Goal: Information Seeking & Learning: Learn about a topic

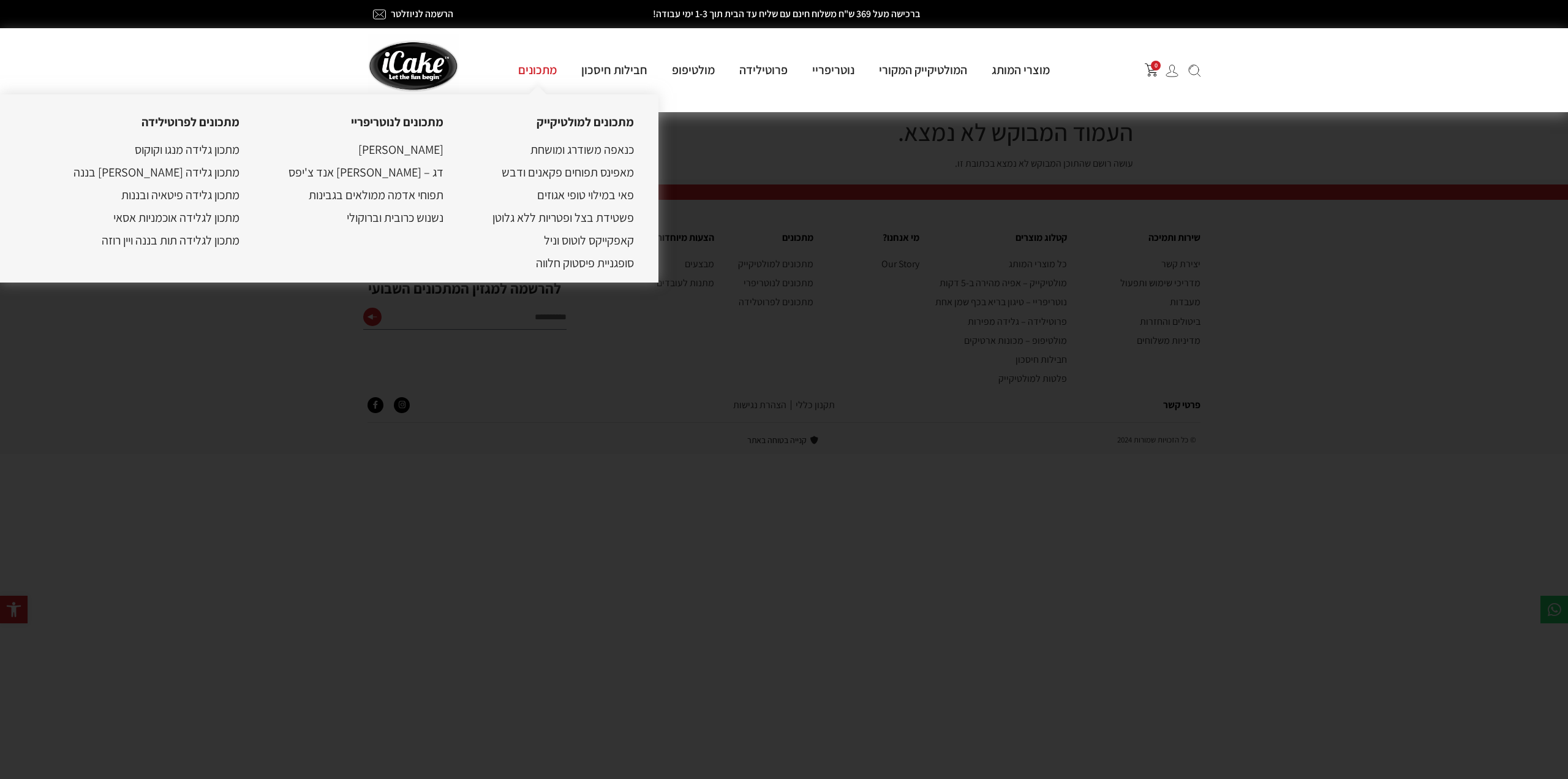
click at [541, 66] on link "מתכונים" at bounding box center [537, 69] width 63 height 16
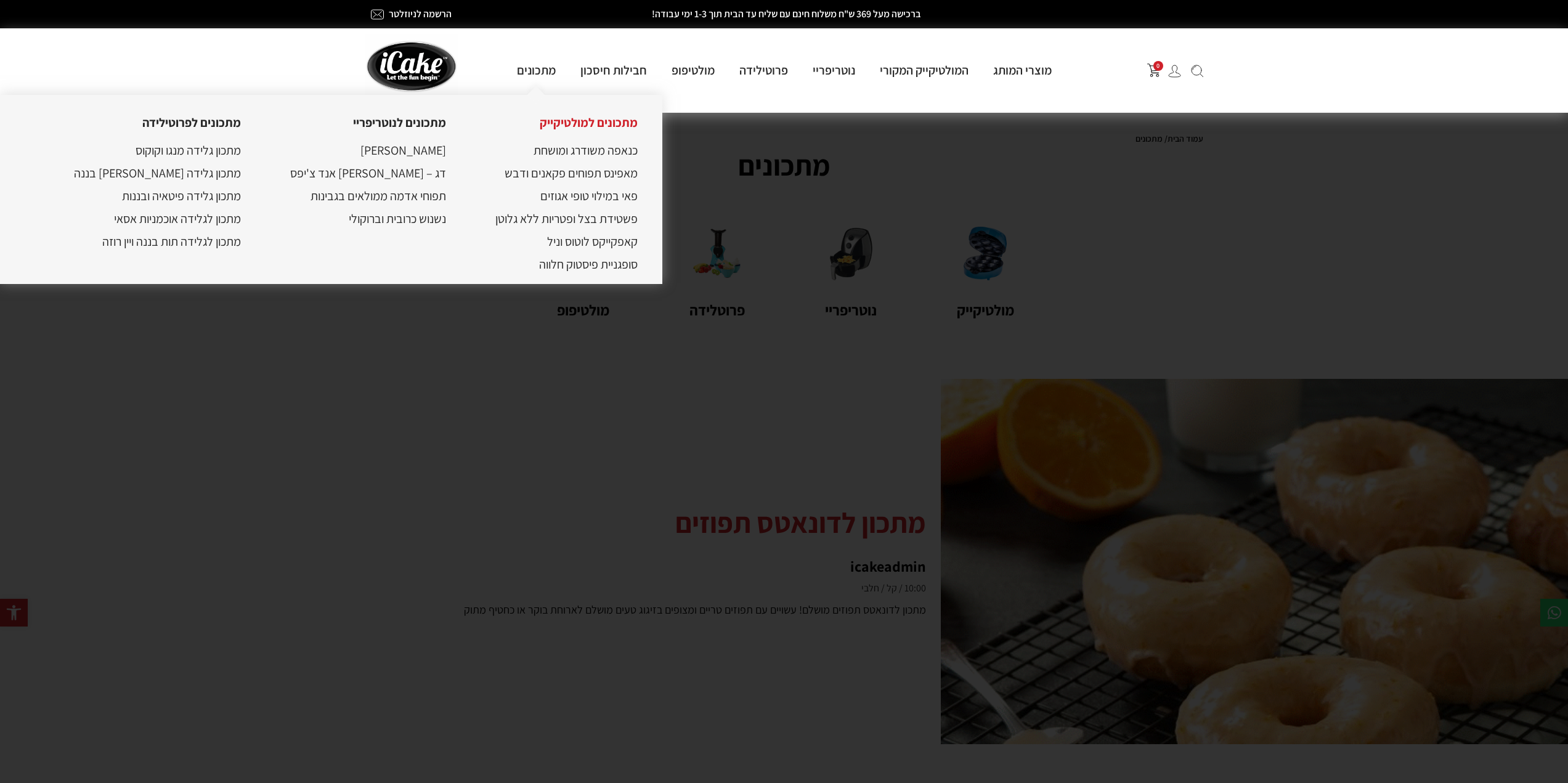
click at [545, 123] on link "מתכונים למולטיקייק" at bounding box center [589, 122] width 98 height 16
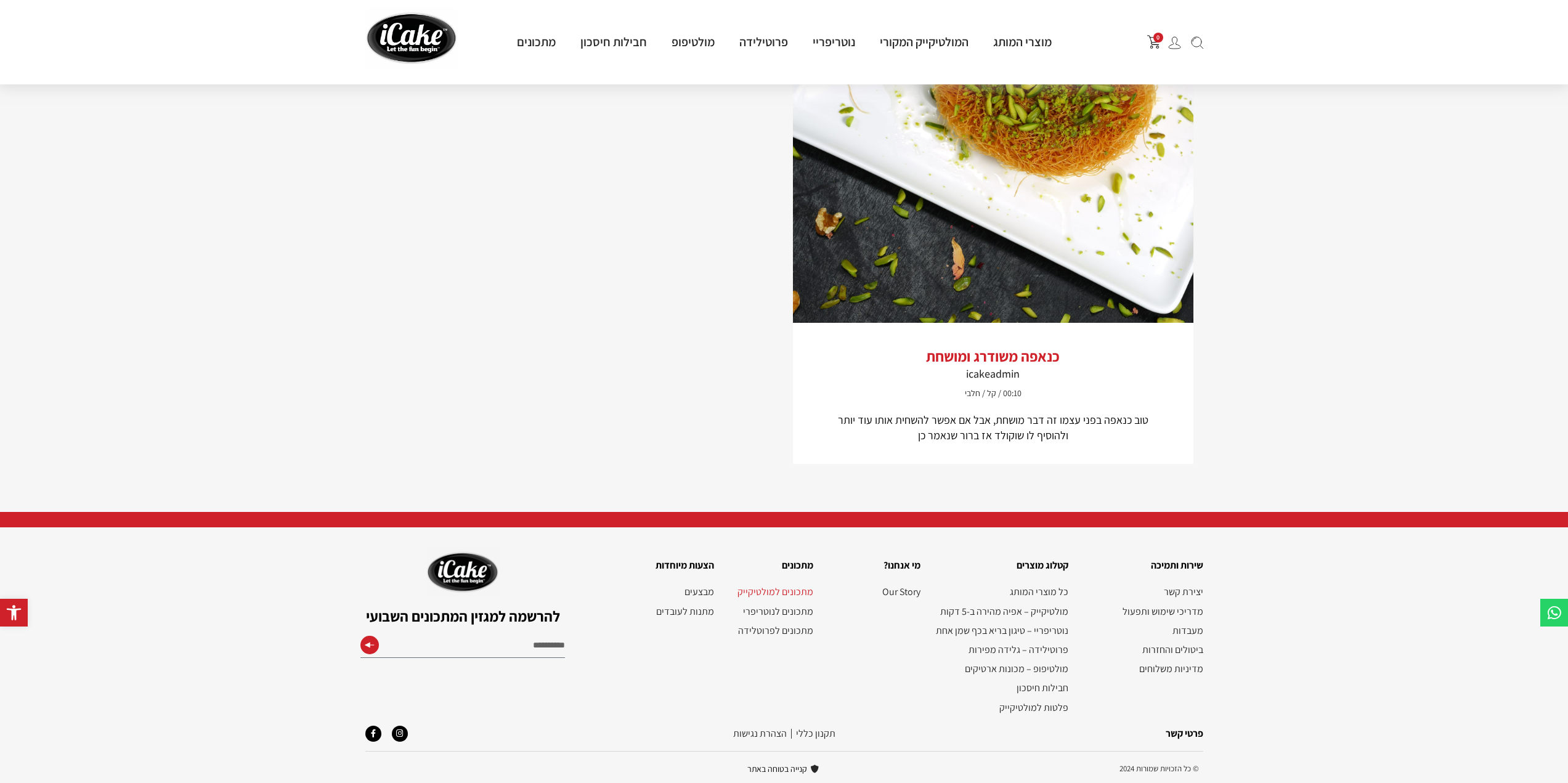
scroll to position [2096, 0]
